Goal: Check status: Check status

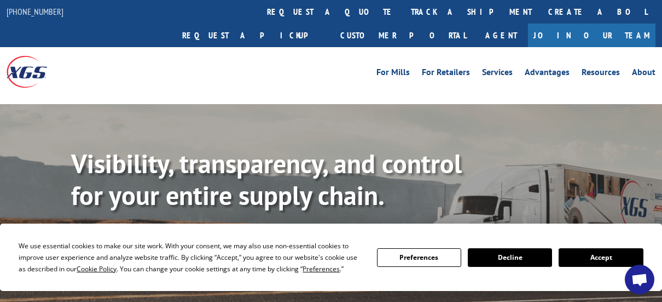
click at [142, 234] on link "Track shipment" at bounding box center [122, 245] width 103 height 23
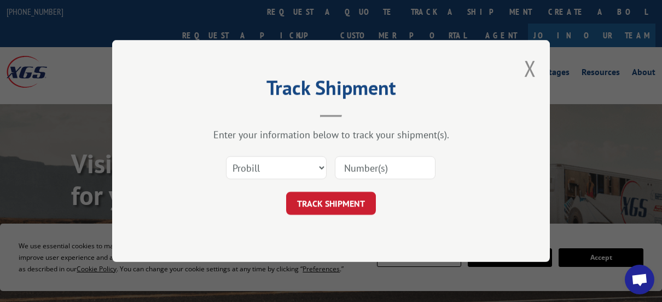
click at [350, 165] on input at bounding box center [385, 167] width 101 height 23
click at [323, 167] on select "Select category... Probill BOL PO" at bounding box center [276, 167] width 101 height 23
select select "bol"
click at [226, 156] on select "Select category... Probill BOL PO" at bounding box center [276, 167] width 101 height 23
click at [365, 167] on input at bounding box center [385, 167] width 101 height 23
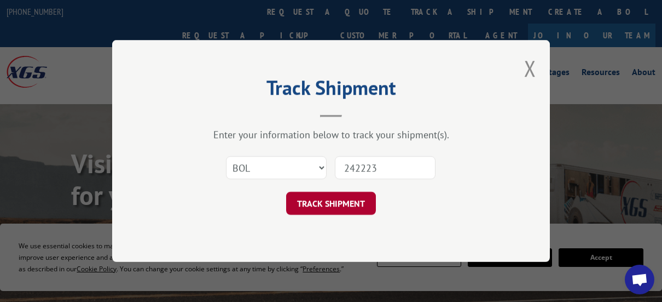
type input "242223"
click at [350, 201] on button "TRACK SHIPMENT" at bounding box center [331, 203] width 90 height 23
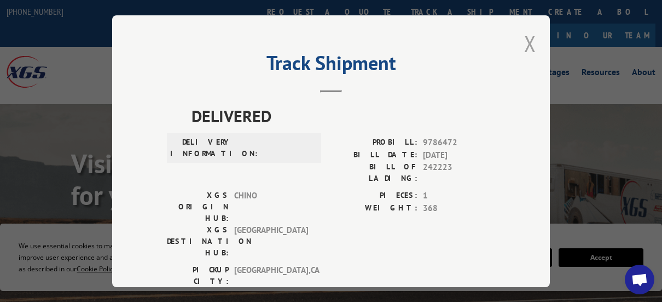
click at [527, 39] on button "Close modal" at bounding box center [530, 43] width 12 height 29
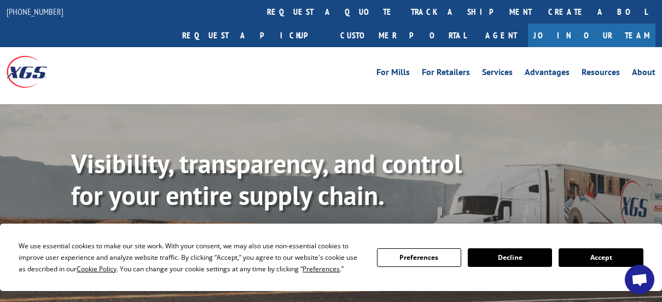
click at [580, 252] on button "Accept" at bounding box center [601, 257] width 84 height 19
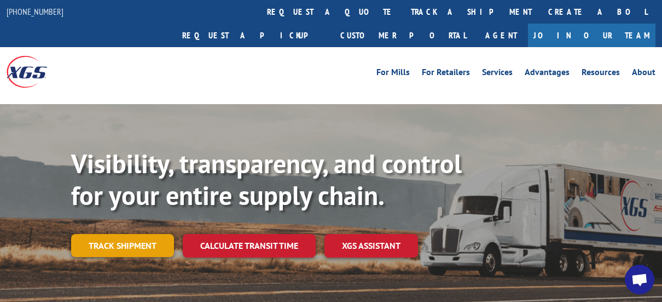
click at [132, 234] on link "Track shipment" at bounding box center [122, 245] width 103 height 23
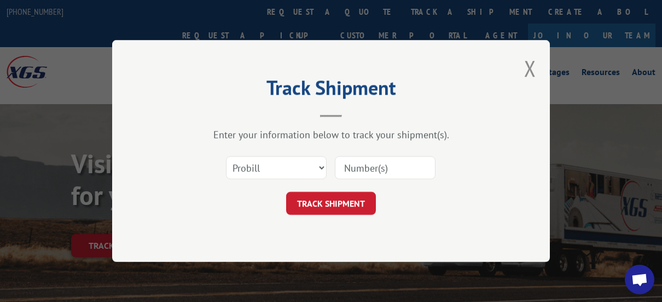
click at [355, 165] on input at bounding box center [385, 167] width 101 height 23
type input "17589098"
click at [330, 203] on button "TRACK SHIPMENT" at bounding box center [331, 203] width 90 height 23
